Goal: Task Accomplishment & Management: Manage account settings

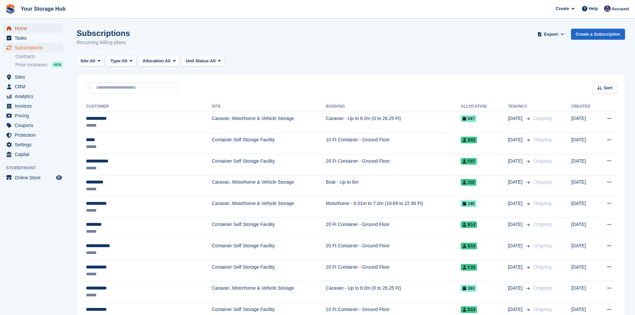
click at [20, 29] on span "Home" at bounding box center [35, 28] width 40 height 9
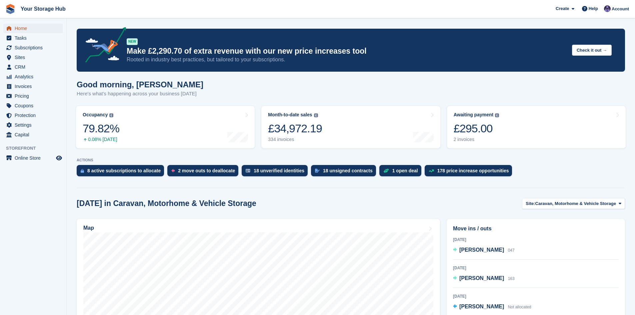
click at [31, 28] on span "Home" at bounding box center [35, 28] width 40 height 9
click at [21, 28] on span "Home" at bounding box center [35, 28] width 40 height 9
click at [25, 49] on span "Subscriptions" at bounding box center [35, 47] width 40 height 9
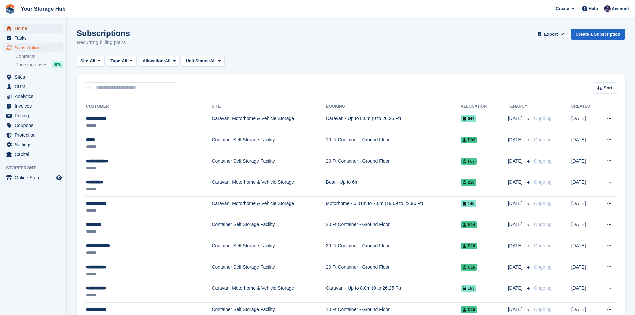
click at [25, 31] on span "Home" at bounding box center [35, 28] width 40 height 9
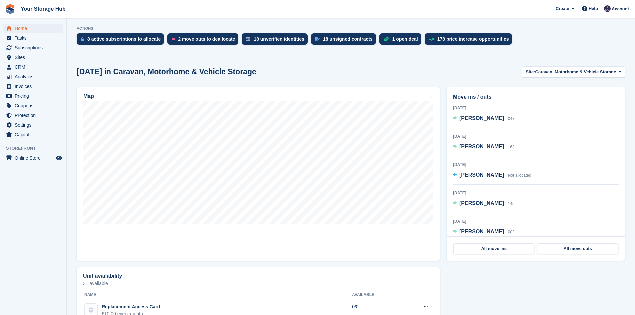
scroll to position [167, 0]
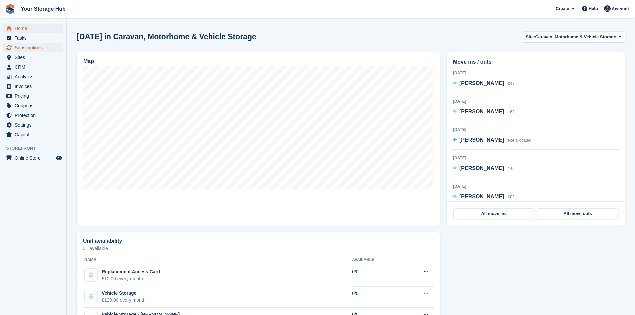
click at [20, 48] on span "Subscriptions" at bounding box center [35, 47] width 40 height 9
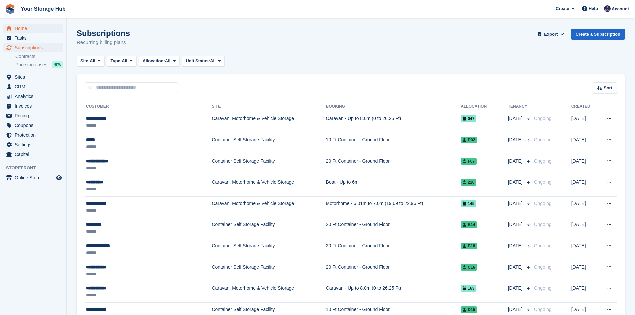
click at [20, 23] on div "Home Tasks Subscriptions Subscriptions Subscriptions Contracts Price increases …" at bounding box center [33, 90] width 66 height 138
click at [20, 27] on span "Home" at bounding box center [35, 28] width 40 height 9
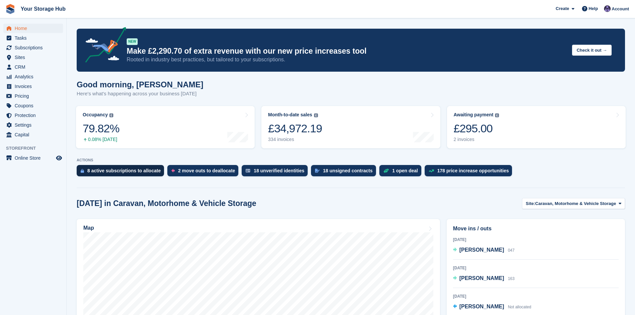
click at [137, 171] on div "8 active subscriptions to allocate" at bounding box center [123, 170] width 73 height 5
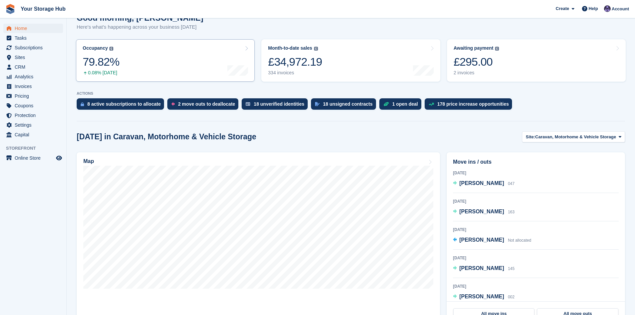
scroll to position [100, 0]
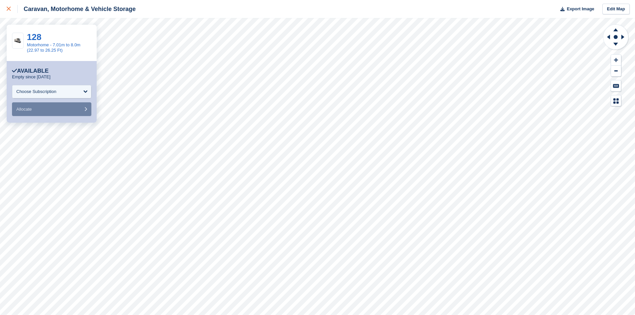
click at [6, 11] on link at bounding box center [9, 9] width 18 height 18
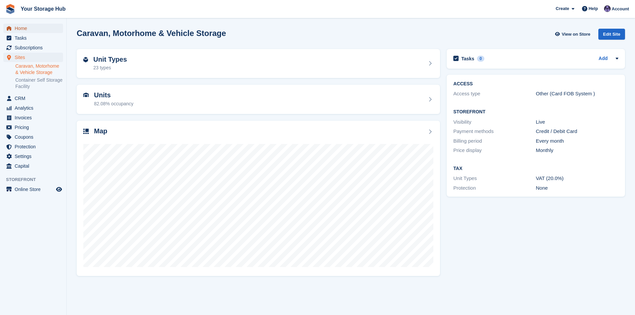
click at [23, 30] on span "Home" at bounding box center [35, 28] width 40 height 9
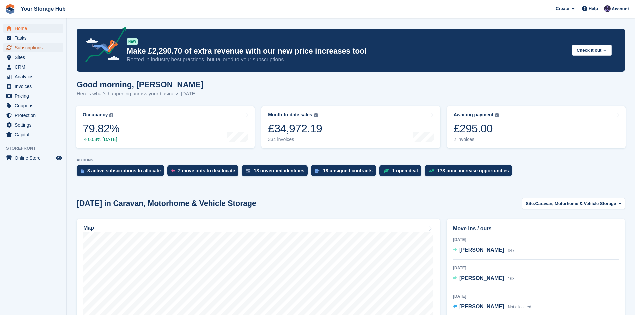
click at [22, 47] on span "Subscriptions" at bounding box center [35, 47] width 40 height 9
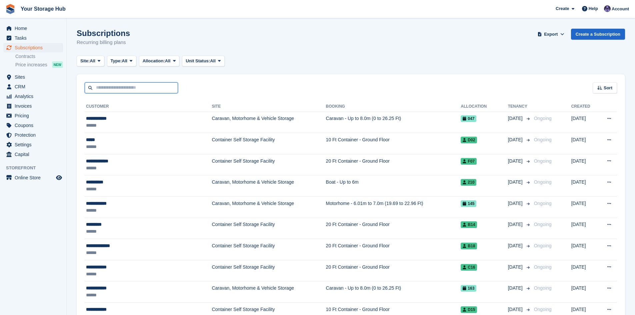
click at [153, 87] on input "text" at bounding box center [131, 87] width 93 height 11
click at [590, 36] on link "Create a Subscription" at bounding box center [598, 34] width 54 height 11
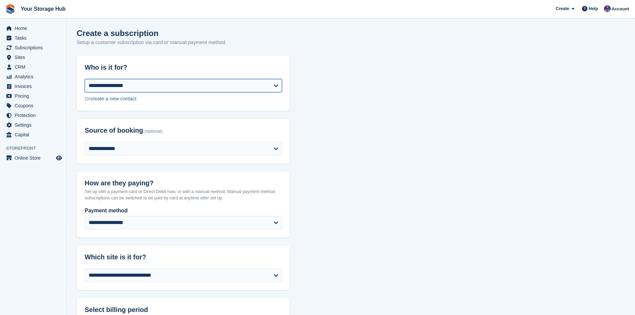
click at [117, 83] on select "**********" at bounding box center [183, 85] width 197 height 13
select select "******"
select select "**********"
select select "****"
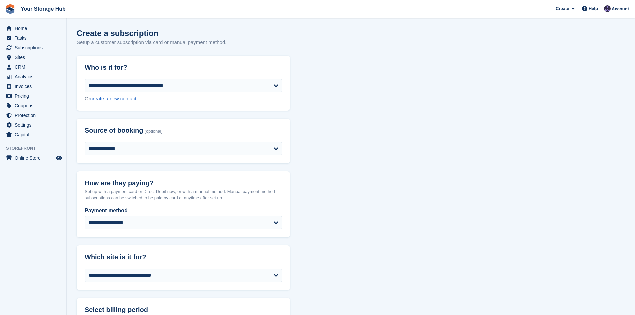
select select "*"
select select "*****"
select select
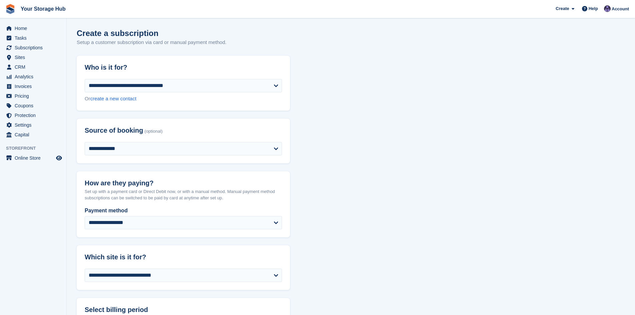
select select "***"
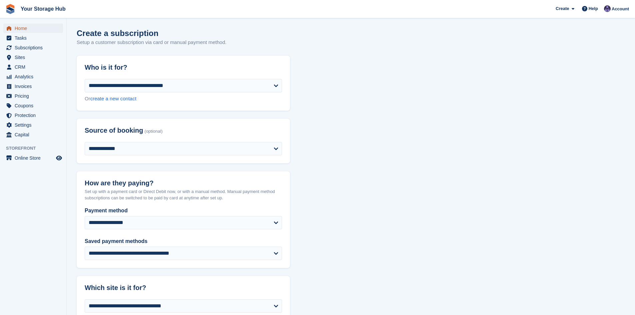
click at [22, 30] on span "Home" at bounding box center [35, 28] width 40 height 9
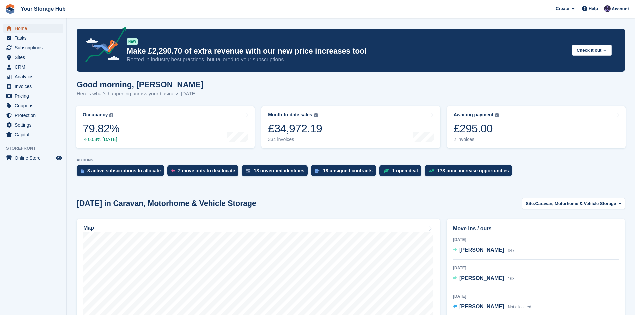
click at [18, 28] on span "Home" at bounding box center [35, 28] width 40 height 9
click at [16, 31] on span "Home" at bounding box center [35, 28] width 40 height 9
click at [139, 165] on div "ACTIONS 8 active subscriptions to allocate 2 move outs to deallocate 18 unverif…" at bounding box center [351, 169] width 548 height 22
click at [27, 26] on span "Home" at bounding box center [35, 28] width 40 height 9
click at [437, 173] on div "178 price increase opportunities" at bounding box center [473, 170] width 72 height 5
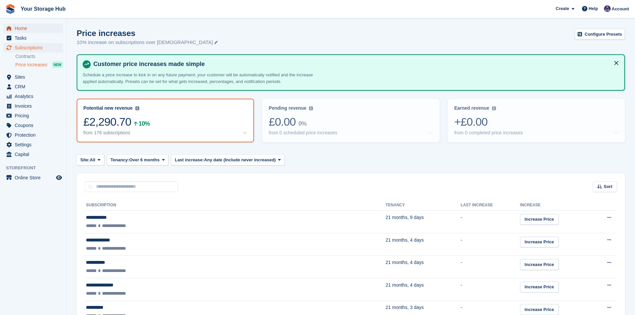
click at [22, 27] on span "Home" at bounding box center [35, 28] width 40 height 9
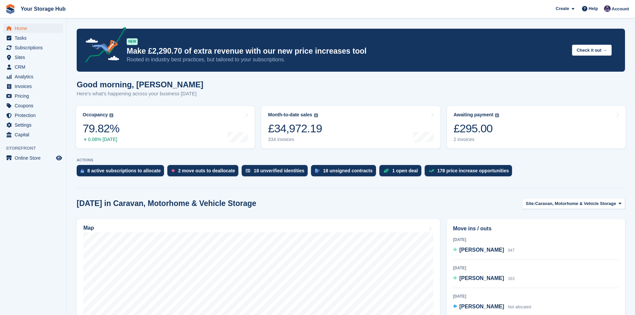
click at [469, 273] on div "1 Sep 2025 Mark Goddard 163" at bounding box center [536, 276] width 166 height 24
click at [470, 277] on span "[PERSON_NAME]" at bounding box center [481, 278] width 45 height 6
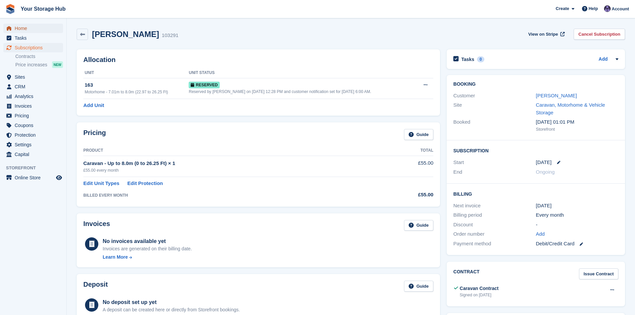
click at [25, 31] on span "Home" at bounding box center [35, 28] width 40 height 9
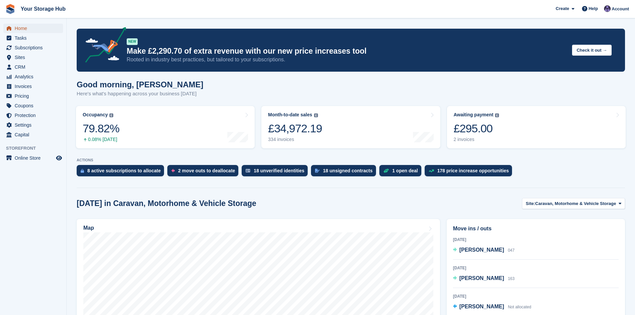
click at [22, 30] on span "Home" at bounding box center [35, 28] width 40 height 9
